Goal: Transaction & Acquisition: Book appointment/travel/reservation

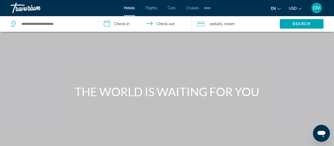
click at [153, 7] on span "Flights" at bounding box center [152, 8] width 12 height 4
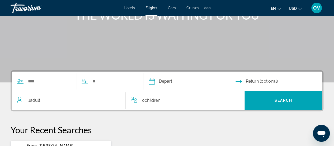
scroll to position [77, 0]
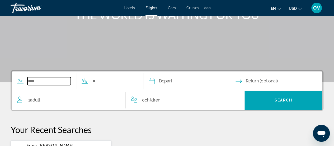
click at [62, 78] on input "Search widget" at bounding box center [48, 81] width 43 height 8
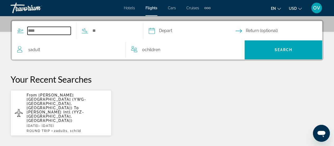
scroll to position [129, 0]
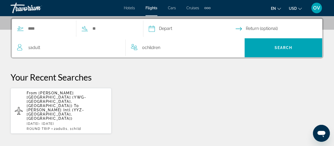
click at [62, 78] on p "Your Recent Searches" at bounding box center [167, 77] width 313 height 11
click at [63, 96] on span "[PERSON_NAME][GEOGRAPHIC_DATA] (YWG-[GEOGRAPHIC_DATA], [GEOGRAPHIC_DATA])" at bounding box center [57, 99] width 60 height 17
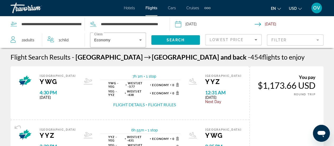
click at [194, 22] on input "Depart date: Sep 18, 2025" at bounding box center [215, 24] width 82 height 17
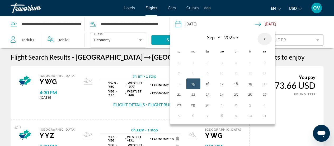
click at [264, 39] on th "Next month" at bounding box center [265, 39] width 14 height 12
select select "*"
click at [236, 63] on button "2" at bounding box center [236, 62] width 8 height 7
type input "**********"
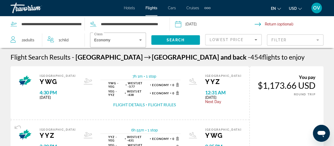
click at [280, 24] on input "Return date" at bounding box center [296, 24] width 82 height 17
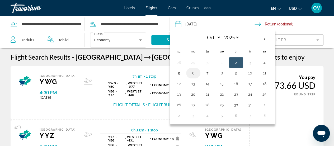
click at [192, 73] on button "6" at bounding box center [193, 72] width 8 height 7
type input "**********"
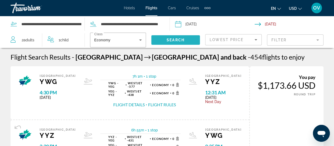
click at [174, 38] on span "Search" at bounding box center [176, 40] width 18 height 4
